Goal: Navigation & Orientation: Find specific page/section

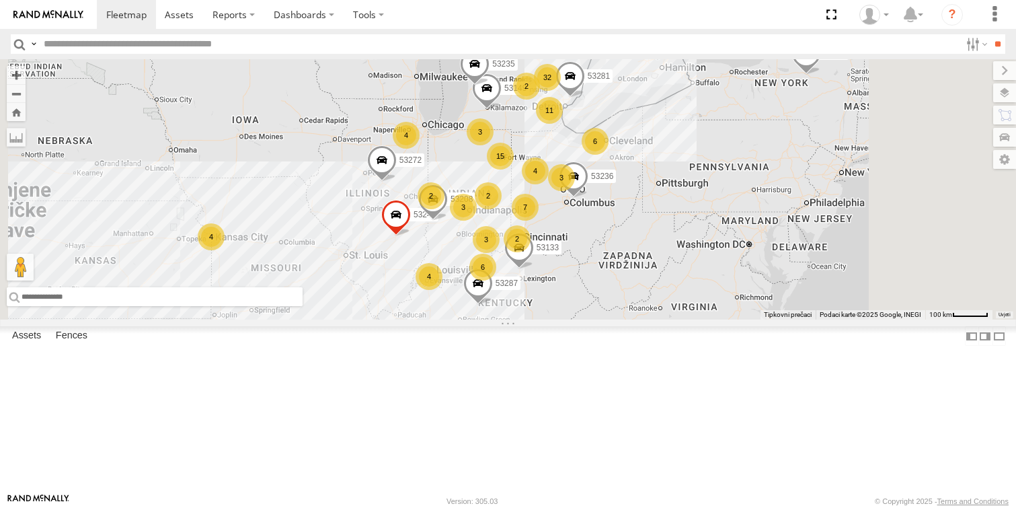
click at [303, 306] on input "text" at bounding box center [155, 296] width 296 height 19
paste input "**********"
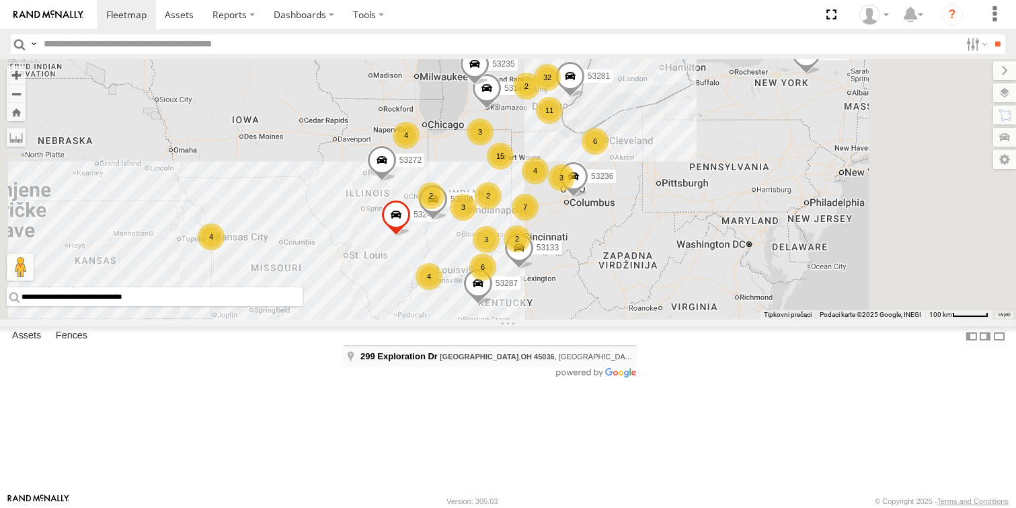
type input "**********"
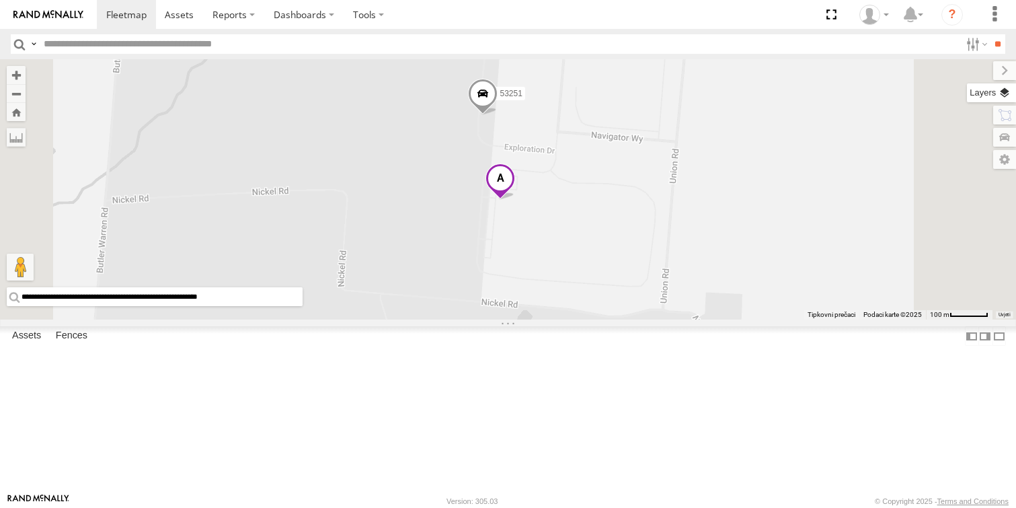
click at [1010, 90] on label at bounding box center [991, 92] width 49 height 19
click at [0, 0] on span "Basemaps" at bounding box center [0, 0] width 0 height 0
click at [0, 0] on div "Night" at bounding box center [0, 0] width 0 height 0
click at [0, 0] on span "Satellite + Roadmap" at bounding box center [0, 0] width 0 height 0
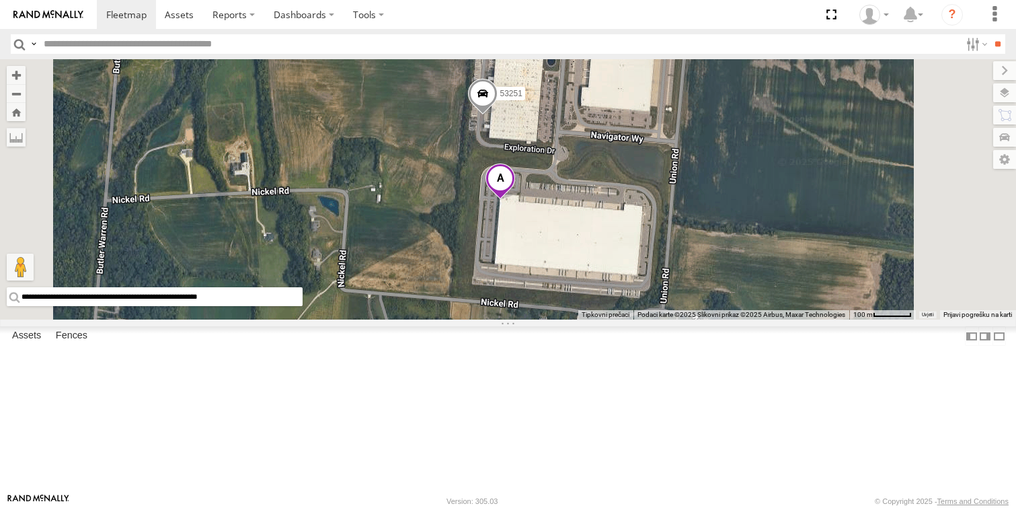
click at [497, 114] on span at bounding box center [483, 96] width 30 height 36
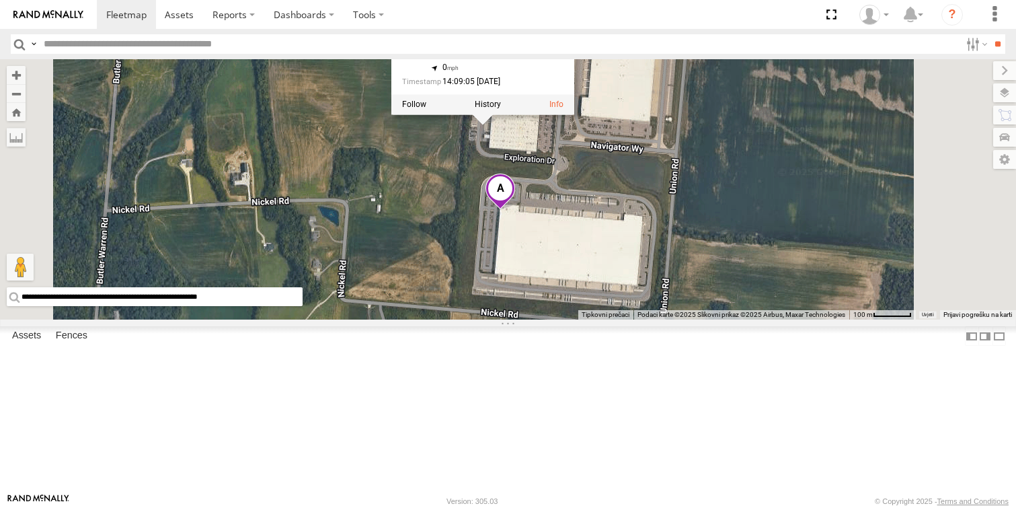
drag, startPoint x: 771, startPoint y: 177, endPoint x: 770, endPoint y: 203, distance: 26.3
click at [770, 203] on div "53272 53149 53247 53287 53133 53217 53208 53281 53235 53236 53251 53251 All Ass…" at bounding box center [508, 189] width 1016 height 260
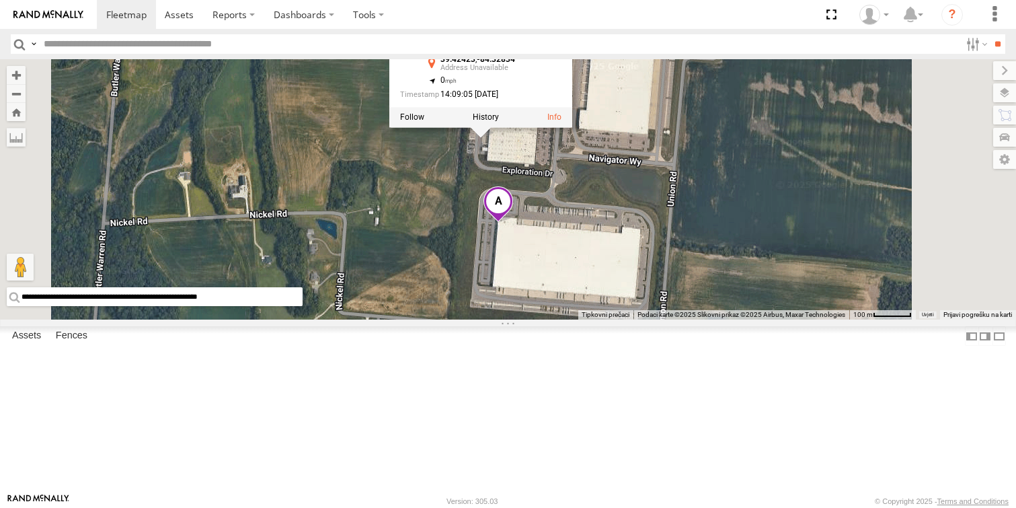
click at [772, 204] on div "53272 53149 53247 53287 53133 53217 53208 53281 53235 53236 53251 53251 All Ass…" at bounding box center [508, 189] width 1016 height 260
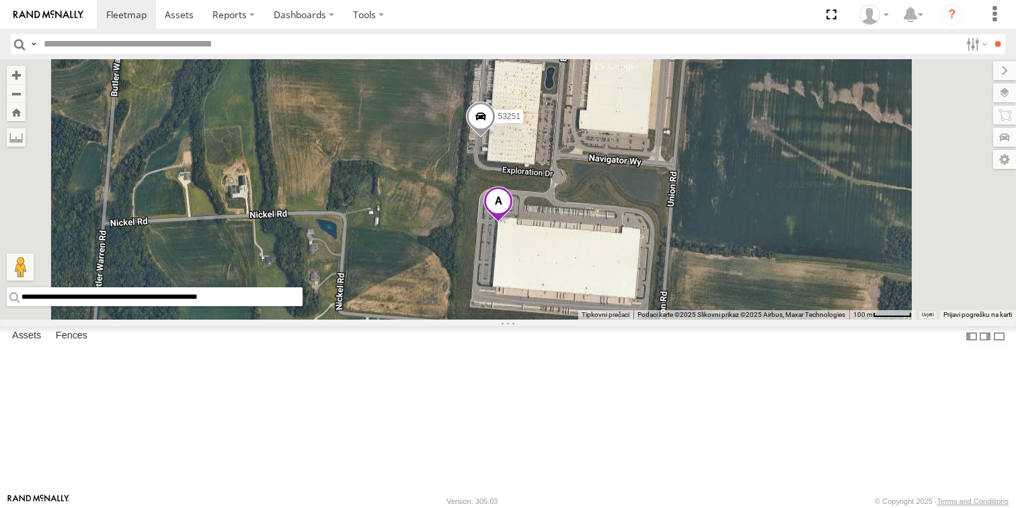
click at [134, 38] on input "text" at bounding box center [499, 44] width 922 height 20
type input "*****"
click at [990, 34] on input "**" at bounding box center [997, 44] width 15 height 20
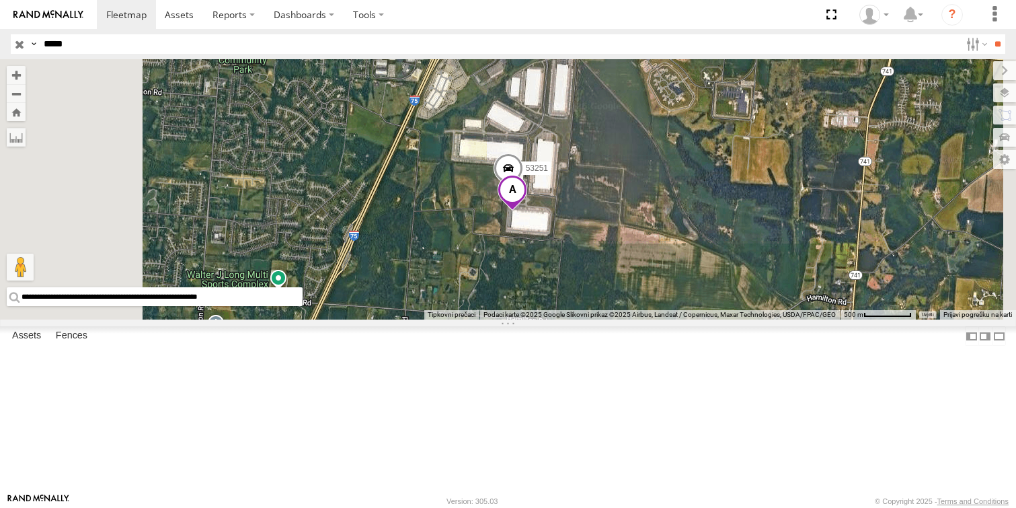
click at [0, 0] on span at bounding box center [0, 0] width 0 height 0
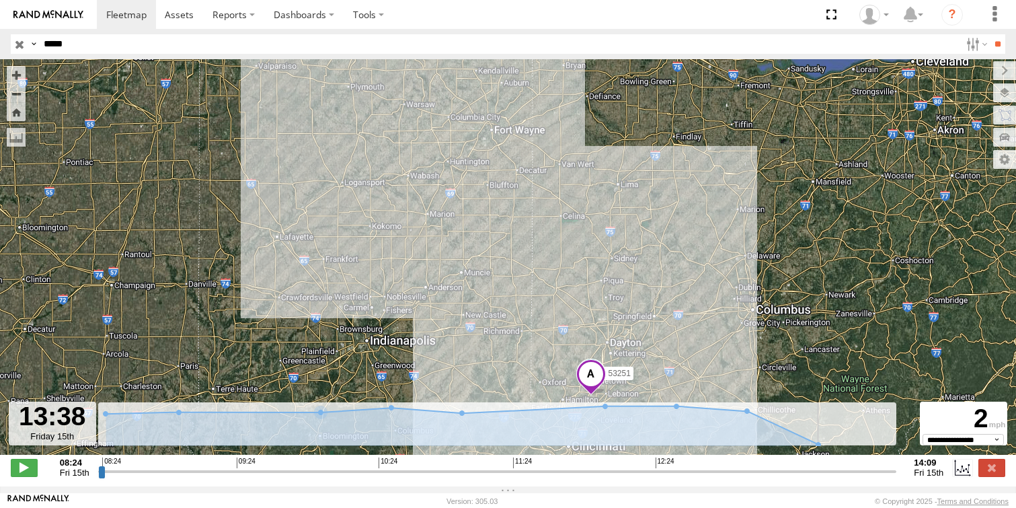
drag, startPoint x: 104, startPoint y: 479, endPoint x: 821, endPoint y: 491, distance: 717.9
click at [821, 478] on input "range" at bounding box center [497, 471] width 799 height 13
drag, startPoint x: 822, startPoint y: 480, endPoint x: 296, endPoint y: 440, distance: 527.6
type input "**********"
click at [296, 465] on input "range" at bounding box center [497, 471] width 799 height 13
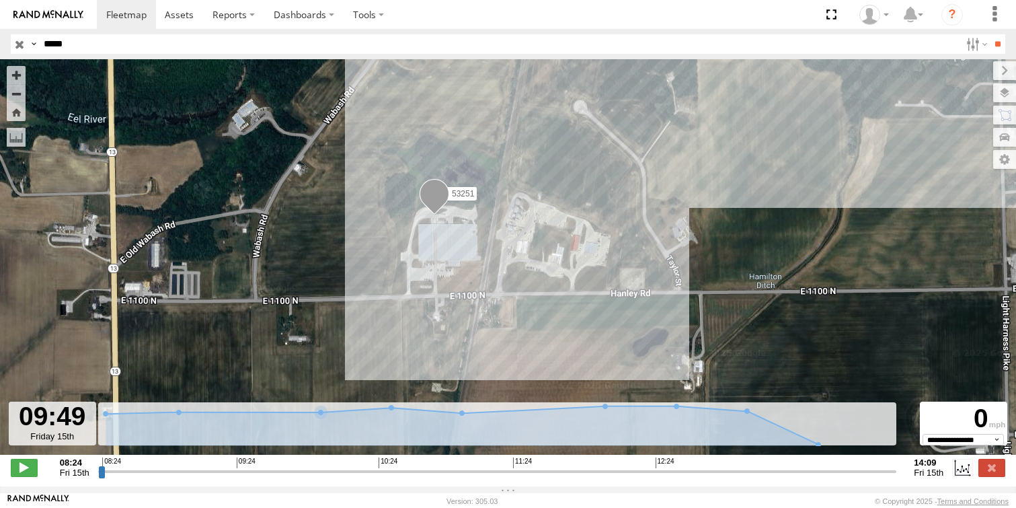
drag, startPoint x: 418, startPoint y: 180, endPoint x: 410, endPoint y: 202, distance: 23.0
click at [410, 202] on div "53251" at bounding box center [508, 264] width 1016 height 410
click at [17, 44] on input "button" at bounding box center [19, 44] width 17 height 20
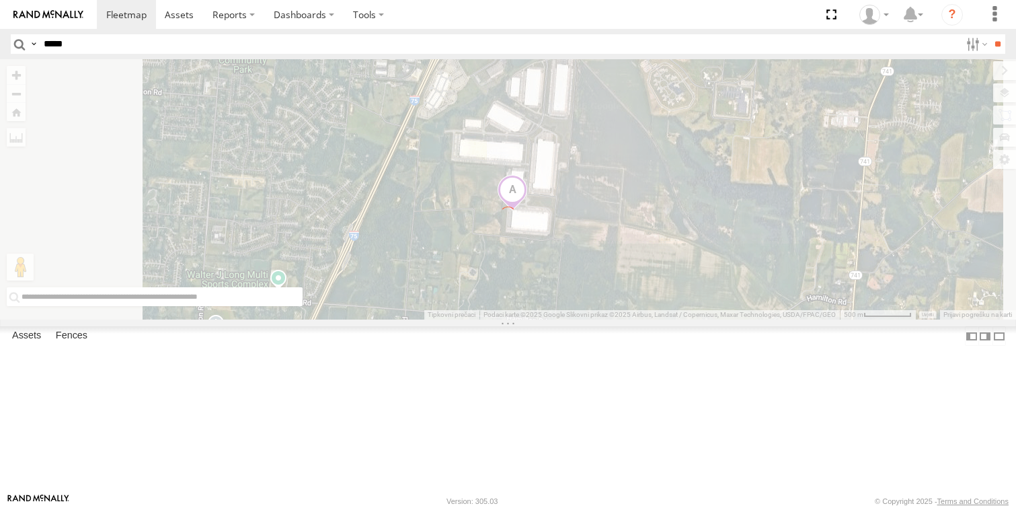
click at [28, 11] on img at bounding box center [48, 14] width 70 height 9
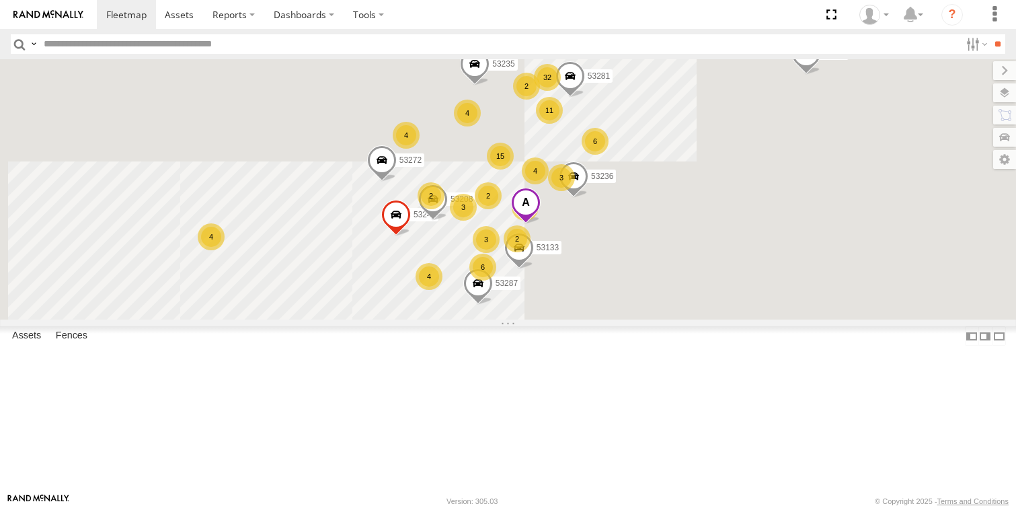
click at [541, 223] on span at bounding box center [526, 205] width 30 height 36
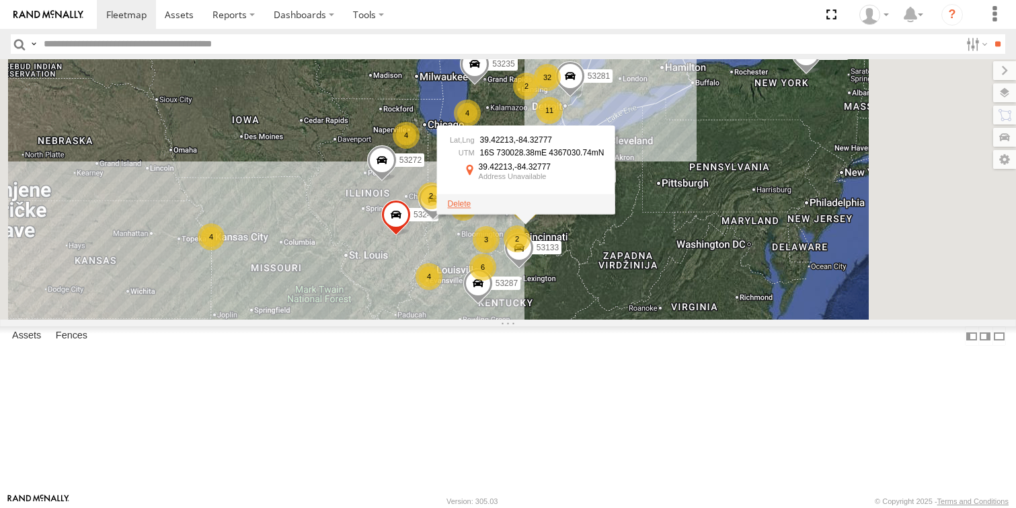
click at [471, 209] on span at bounding box center [459, 203] width 24 height 9
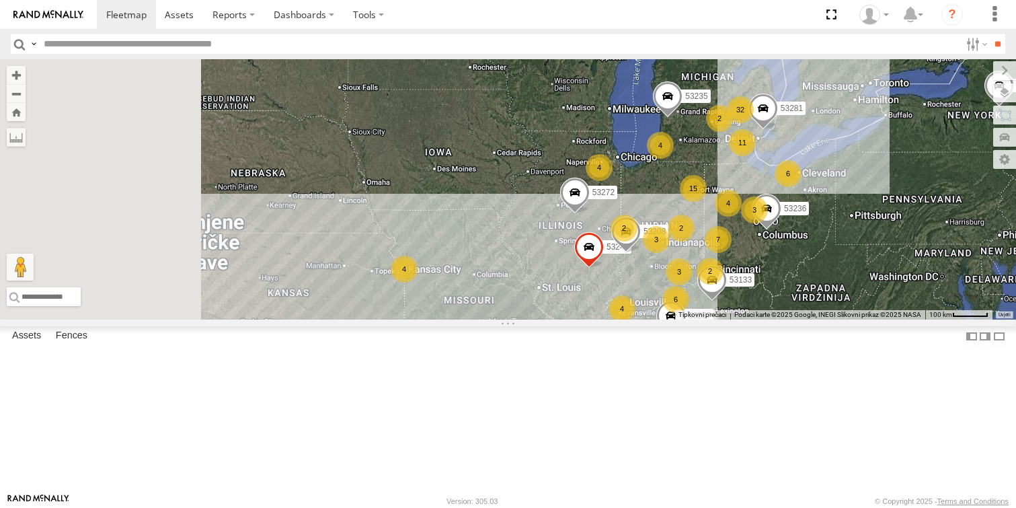
drag, startPoint x: 375, startPoint y: 334, endPoint x: 579, endPoint y: 369, distance: 206.8
click at [578, 320] on div "53217 6 32 4 15 6 2 2 3 7 53272 4 3 11 53247 53287 4 2 4 4 2 3 53133 53208 5328…" at bounding box center [508, 189] width 1016 height 260
